Goal: Entertainment & Leisure: Consume media (video, audio)

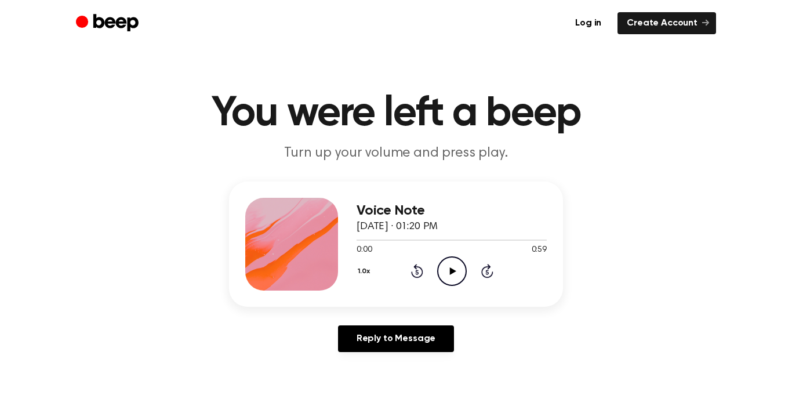
click at [451, 260] on icon "Play Audio" at bounding box center [452, 271] width 30 height 30
click at [446, 271] on icon "Play Audio" at bounding box center [452, 271] width 30 height 30
click at [418, 269] on icon "Rewind 5 seconds" at bounding box center [417, 270] width 13 height 15
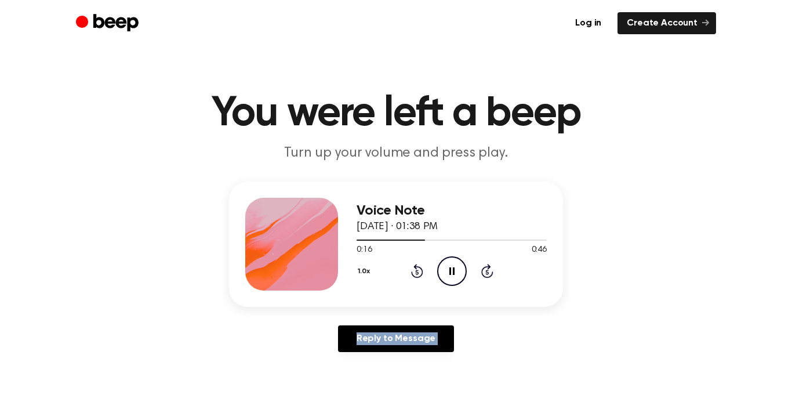
click at [418, 269] on icon "Rewind 5 seconds" at bounding box center [417, 270] width 13 height 15
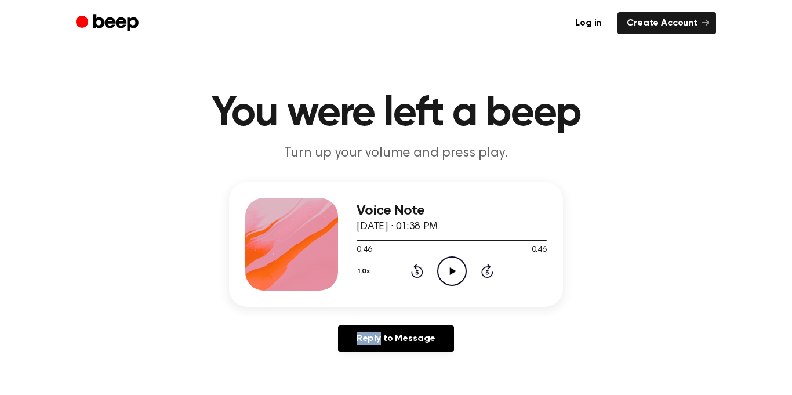
click at [427, 268] on div "1.0x Rewind 5 seconds Play Audio Skip 5 seconds" at bounding box center [452, 271] width 190 height 30
click at [419, 267] on icon at bounding box center [417, 271] width 12 height 14
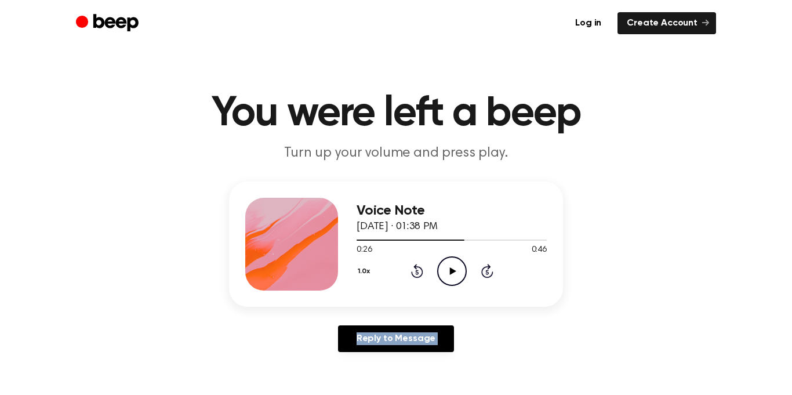
click at [419, 267] on icon at bounding box center [417, 271] width 12 height 14
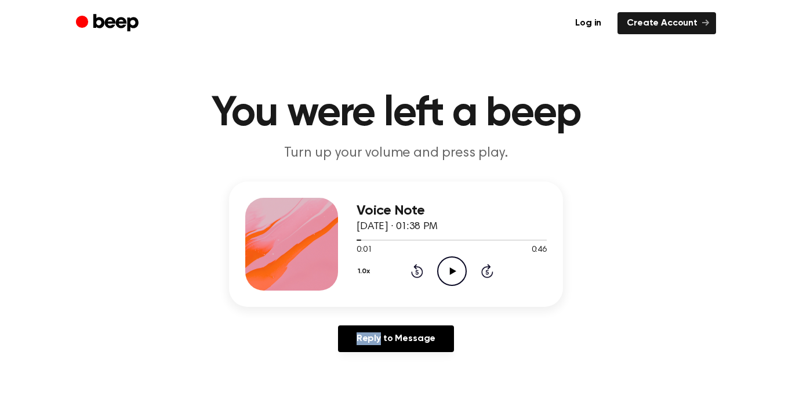
click at [419, 267] on icon at bounding box center [417, 271] width 12 height 14
click at [453, 271] on icon at bounding box center [452, 271] width 6 height 8
click at [457, 276] on icon "Play Audio" at bounding box center [452, 271] width 30 height 30
click at [449, 267] on icon "Play Audio" at bounding box center [452, 271] width 30 height 30
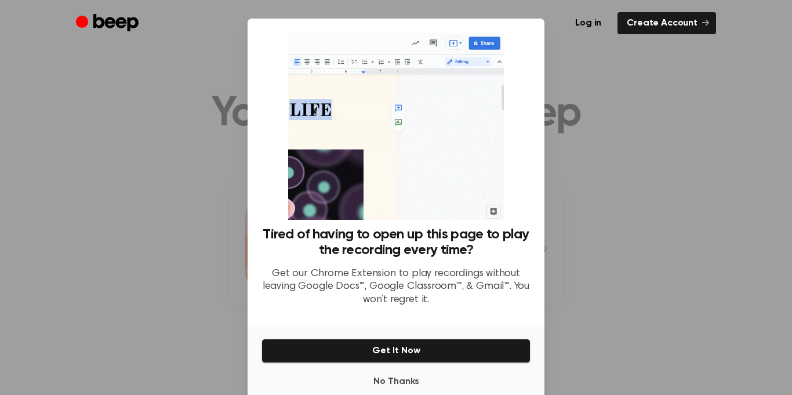
click at [545, 90] on div at bounding box center [396, 197] width 792 height 395
click at [425, 378] on button "No Thanks" at bounding box center [396, 381] width 269 height 23
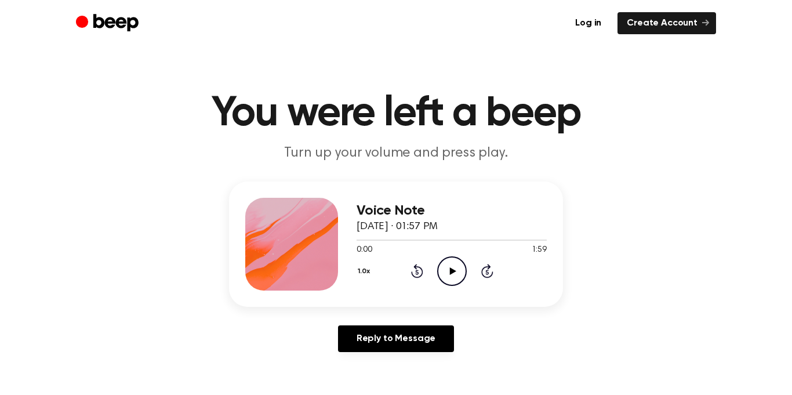
click at [447, 276] on icon "Play Audio" at bounding box center [452, 271] width 30 height 30
click at [449, 260] on icon "Play Audio" at bounding box center [452, 271] width 30 height 30
click at [423, 267] on div "1.0x Rewind 5 seconds Pause Audio Skip 5 seconds" at bounding box center [452, 271] width 190 height 30
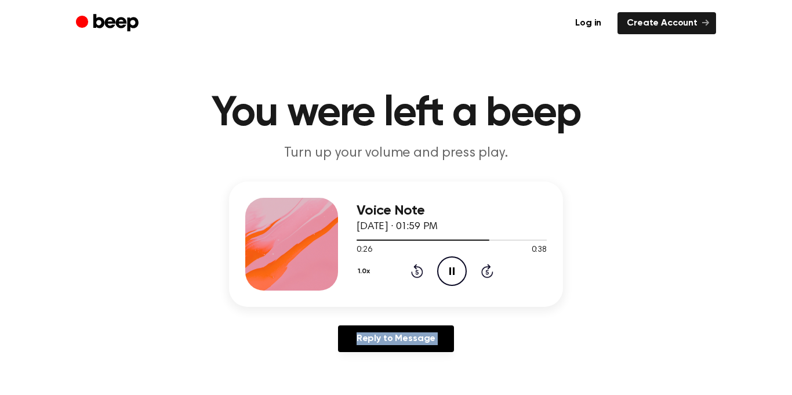
click at [423, 267] on div "1.0x Rewind 5 seconds Pause Audio Skip 5 seconds" at bounding box center [452, 271] width 190 height 30
click at [422, 269] on icon at bounding box center [417, 271] width 12 height 14
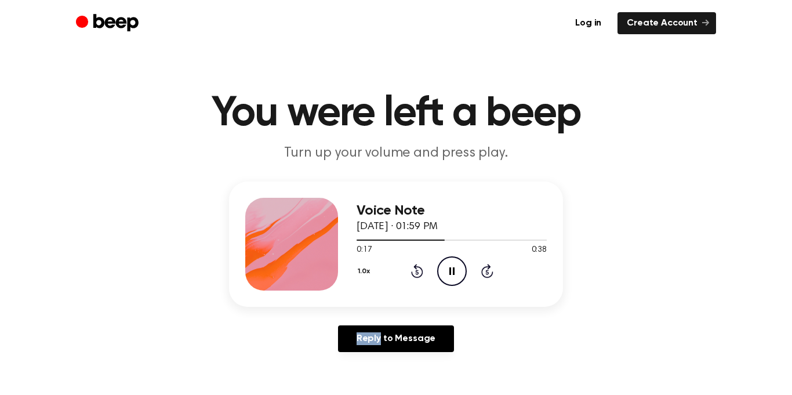
click at [422, 269] on icon at bounding box center [417, 271] width 12 height 14
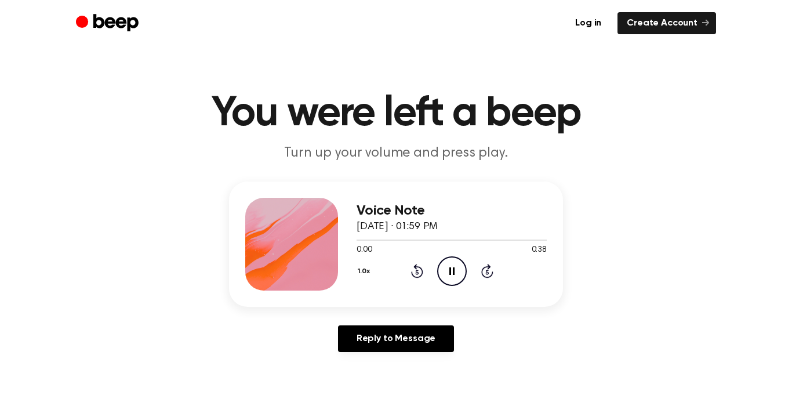
click at [422, 269] on icon at bounding box center [417, 271] width 12 height 14
drag, startPoint x: 449, startPoint y: 238, endPoint x: 391, endPoint y: 237, distance: 58.6
click at [391, 237] on div at bounding box center [452, 239] width 190 height 9
drag, startPoint x: 395, startPoint y: 235, endPoint x: 372, endPoint y: 239, distance: 23.7
click at [372, 239] on div at bounding box center [452, 239] width 190 height 9
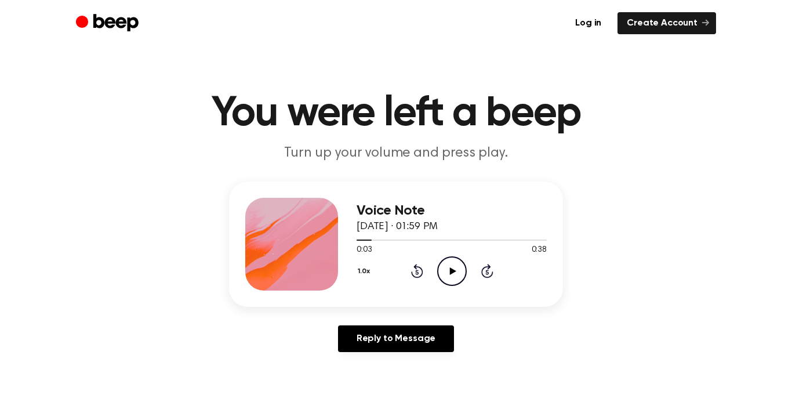
click at [456, 277] on icon "Play Audio" at bounding box center [452, 271] width 30 height 30
click at [455, 273] on icon "Play Audio" at bounding box center [452, 271] width 30 height 30
drag, startPoint x: 513, startPoint y: 244, endPoint x: 461, endPoint y: 242, distance: 52.2
click at [461, 242] on div at bounding box center [452, 239] width 190 height 9
click at [420, 270] on icon "Rewind 5 seconds" at bounding box center [417, 270] width 13 height 15
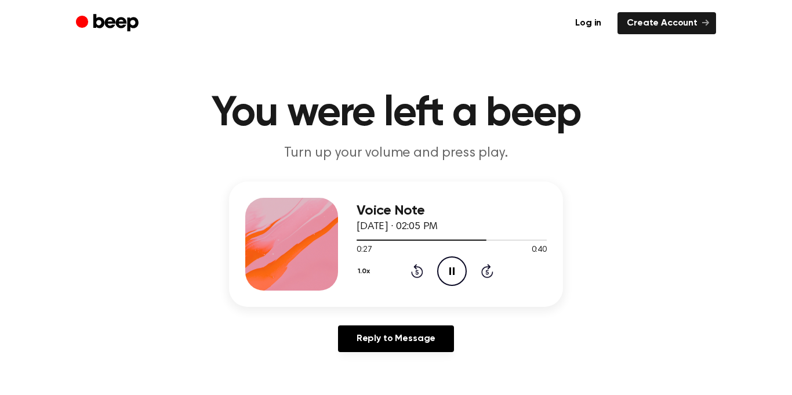
click at [420, 270] on icon "Rewind 5 seconds" at bounding box center [417, 270] width 13 height 15
click at [483, 265] on icon "Skip 5 seconds" at bounding box center [487, 270] width 13 height 15
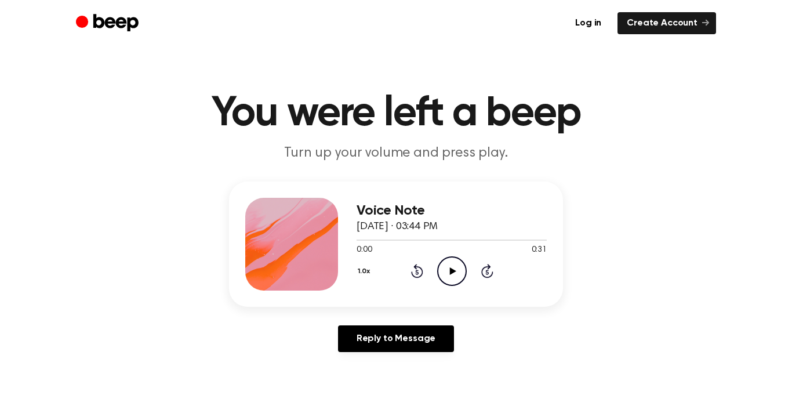
click at [442, 262] on icon "Play Audio" at bounding box center [452, 271] width 30 height 30
click at [448, 259] on icon "Play Audio" at bounding box center [452, 271] width 30 height 30
click at [458, 278] on icon "Play Audio" at bounding box center [452, 271] width 30 height 30
click at [456, 260] on icon "Play Audio" at bounding box center [452, 271] width 30 height 30
click at [451, 276] on icon "Play Audio" at bounding box center [452, 271] width 30 height 30
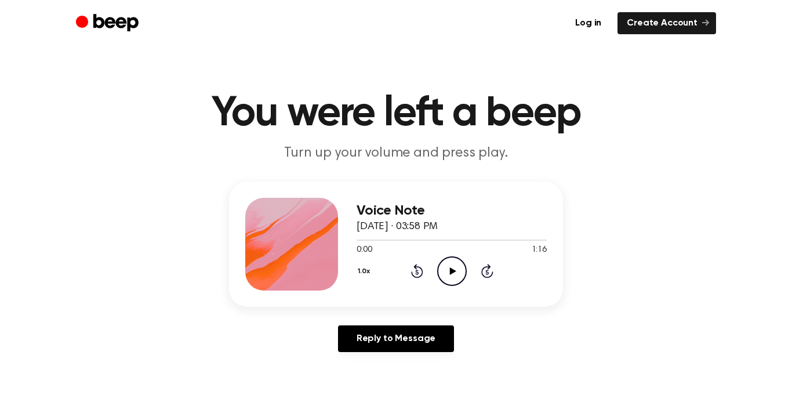
click at [466, 277] on icon "Play Audio" at bounding box center [452, 271] width 30 height 30
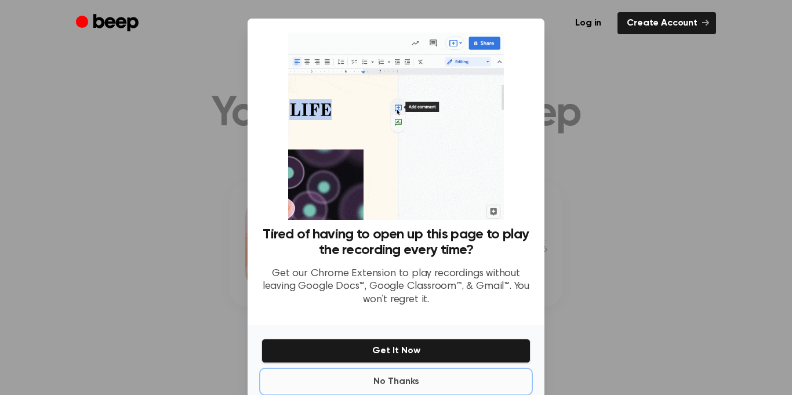
click at [330, 390] on button "No Thanks" at bounding box center [396, 381] width 269 height 23
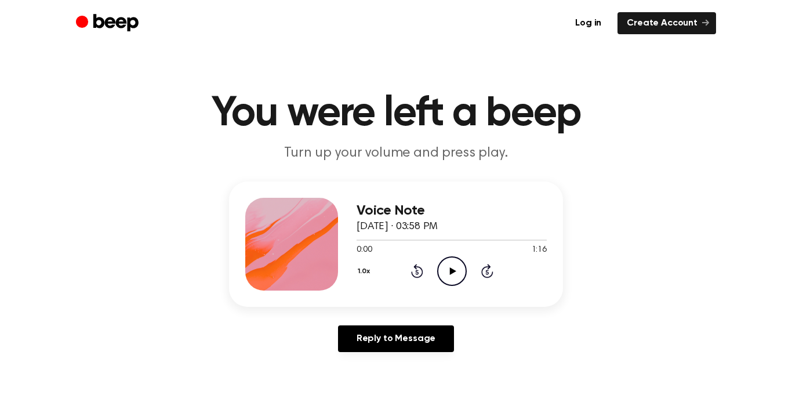
click at [453, 273] on icon "Play Audio" at bounding box center [452, 271] width 30 height 30
click at [458, 268] on icon "Play Audio" at bounding box center [452, 271] width 30 height 30
click at [460, 270] on icon "Play Audio" at bounding box center [452, 271] width 30 height 30
click at [416, 277] on icon at bounding box center [417, 271] width 12 height 14
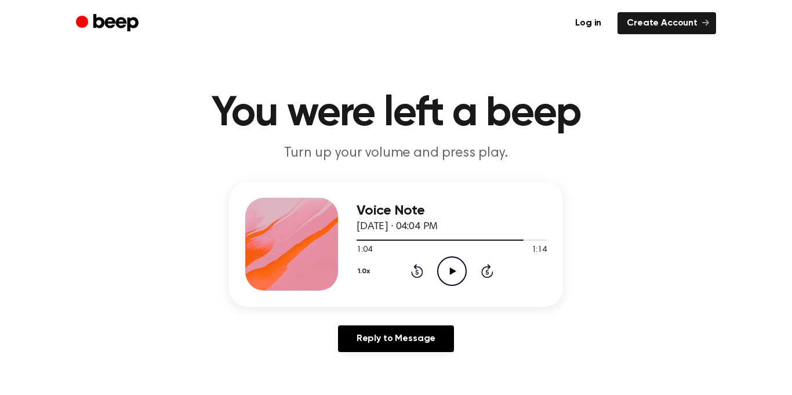
click at [451, 274] on icon "Play Audio" at bounding box center [452, 271] width 30 height 30
click at [459, 278] on icon "Play Audio" at bounding box center [452, 271] width 30 height 30
click at [462, 273] on icon "Play Audio" at bounding box center [452, 271] width 30 height 30
click at [458, 277] on icon "Play Audio" at bounding box center [452, 271] width 30 height 30
click at [449, 277] on icon "Play Audio" at bounding box center [452, 271] width 30 height 30
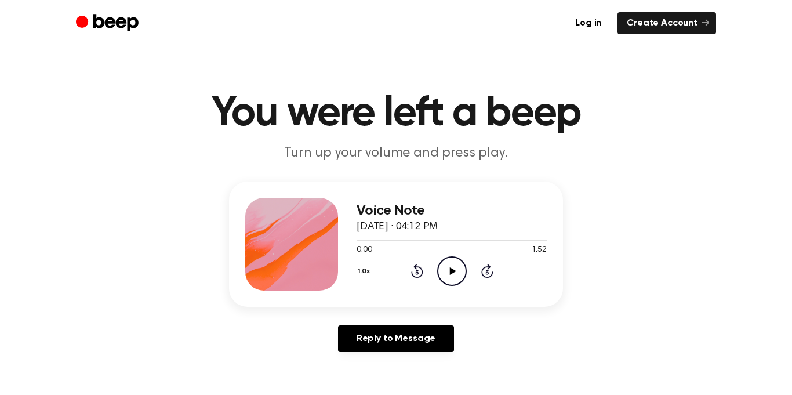
click at [449, 271] on icon at bounding box center [452, 271] width 6 height 8
